Goal: Transaction & Acquisition: Purchase product/service

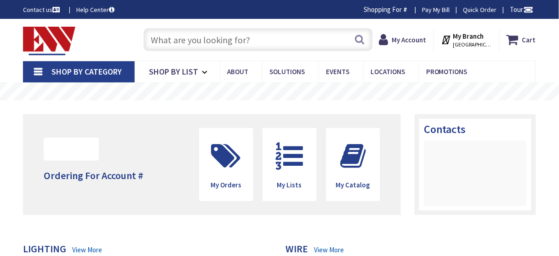
click at [238, 37] on input "text" at bounding box center [257, 39] width 229 height 23
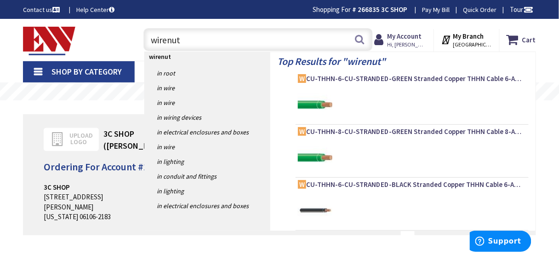
type input "wirenuts"
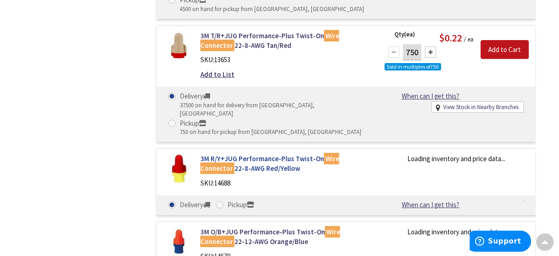
scroll to position [809, 0]
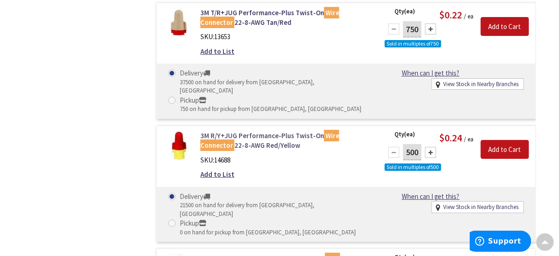
click at [254, 131] on link "3M R/Y+JUG Performance-Plus Twist-On Wire Connector 22-8-AWG Red/Yellow" at bounding box center [285, 141] width 171 height 20
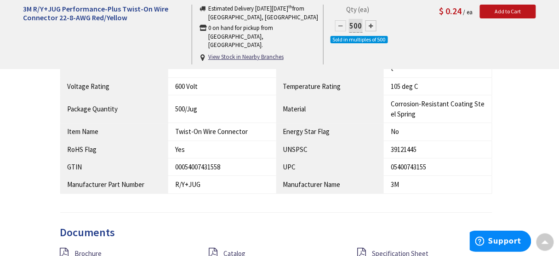
scroll to position [629, 0]
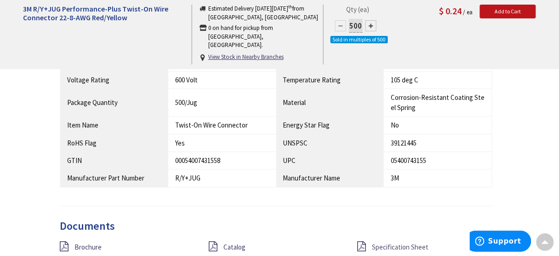
click at [413, 242] on span "Specification Sheet" at bounding box center [400, 246] width 57 height 9
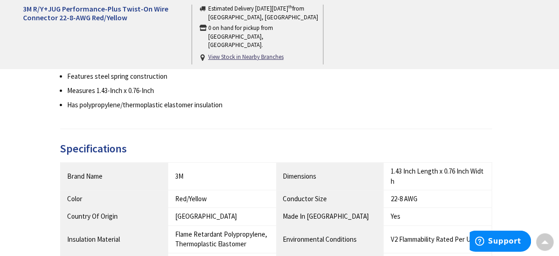
scroll to position [408, 0]
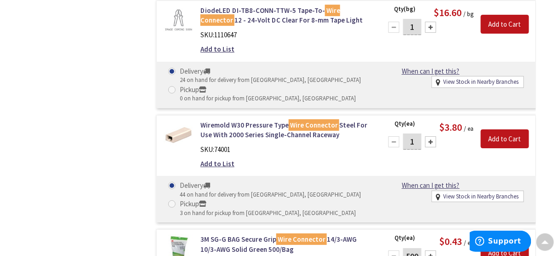
scroll to position [9562, 0]
